Goal: Transaction & Acquisition: Subscribe to service/newsletter

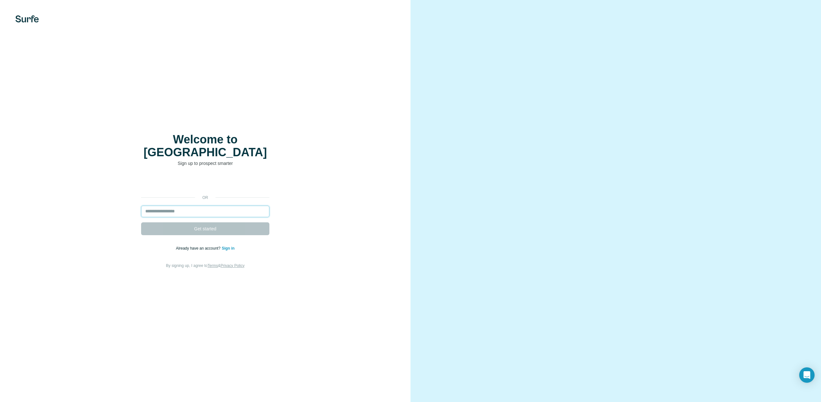
click at [200, 205] on input "email" at bounding box center [205, 211] width 128 height 12
click at [187, 205] on input "email" at bounding box center [205, 211] width 128 height 12
type input "**********"
click at [220, 222] on button "Get started" at bounding box center [205, 228] width 128 height 13
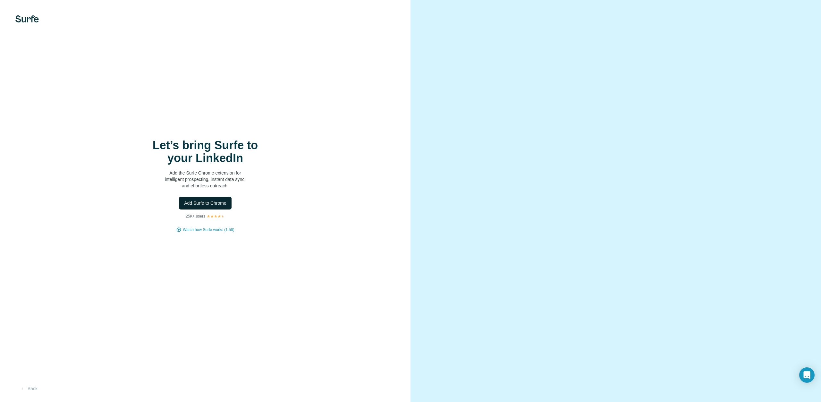
click at [206, 205] on span "Add Surfe to Chrome" at bounding box center [205, 203] width 42 height 6
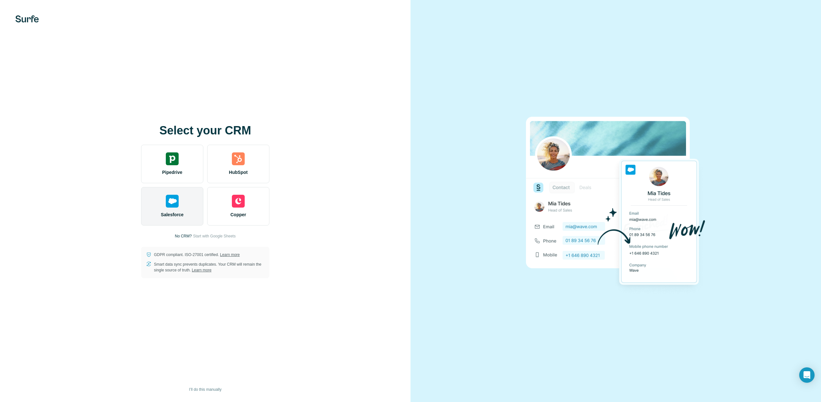
click at [172, 215] on span "Salesforce" at bounding box center [172, 214] width 23 height 6
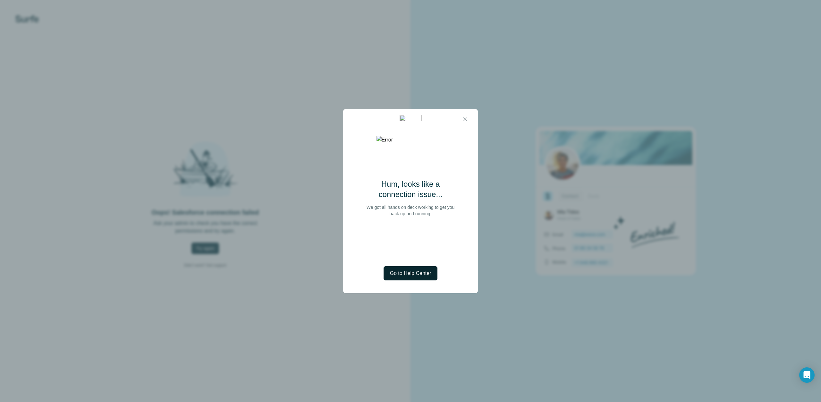
click at [412, 273] on span "Go to Help Center" at bounding box center [410, 273] width 41 height 8
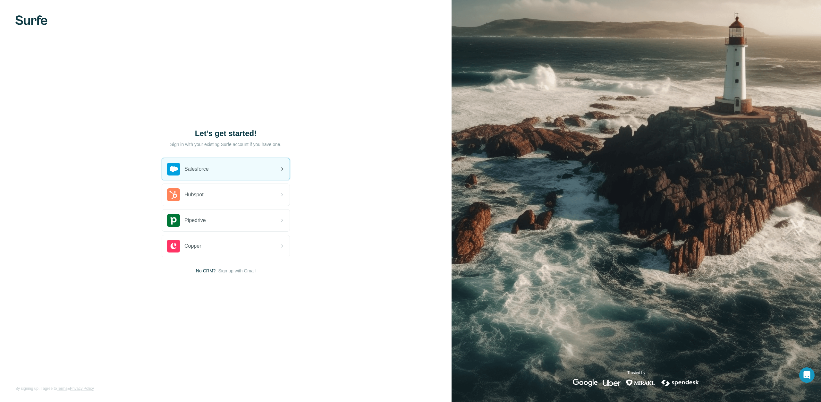
click at [260, 167] on div "Salesforce" at bounding box center [226, 169] width 128 height 22
click at [226, 165] on div "Salesforce" at bounding box center [226, 169] width 128 height 22
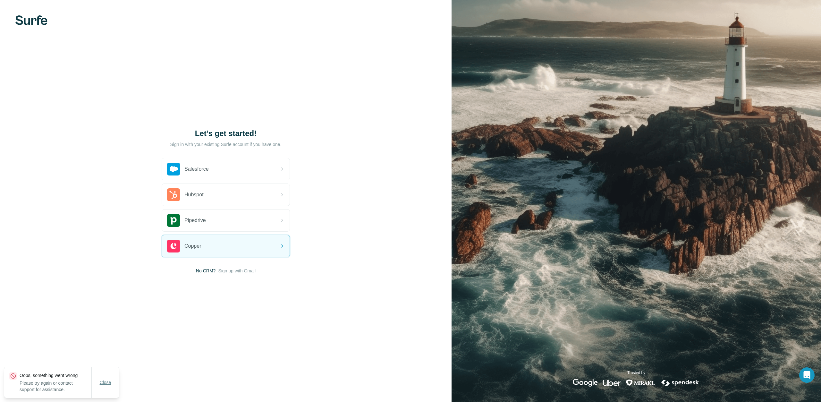
click at [100, 388] on button "Close" at bounding box center [105, 382] width 21 height 12
